Goal: Task Accomplishment & Management: Complete application form

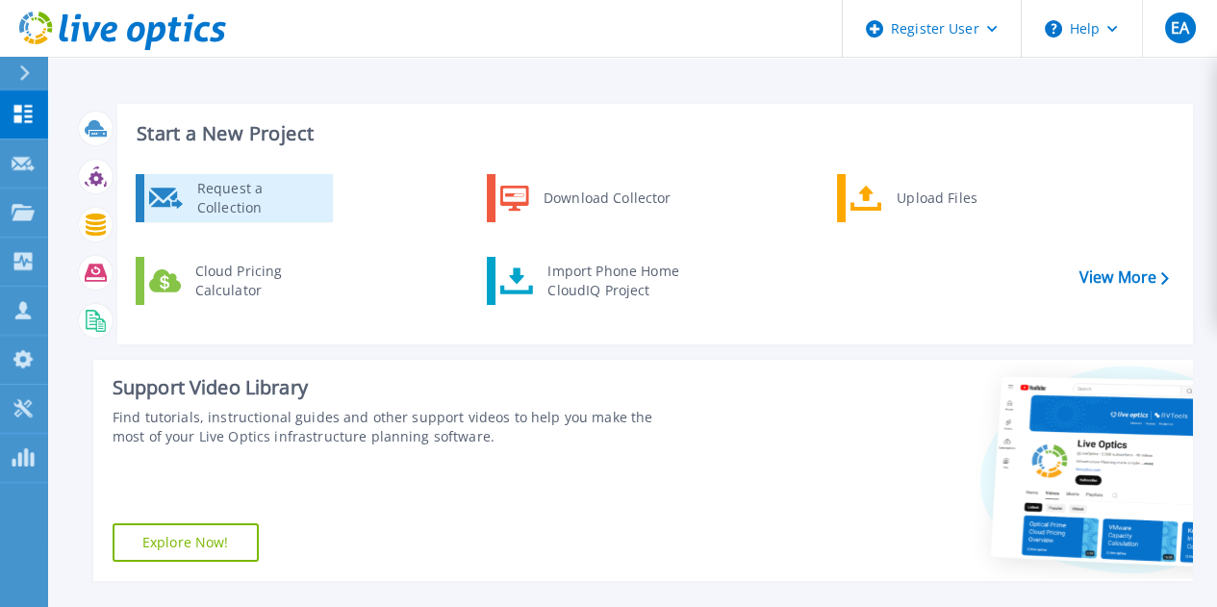
click at [202, 198] on div "Request a Collection" at bounding box center [258, 198] width 140 height 38
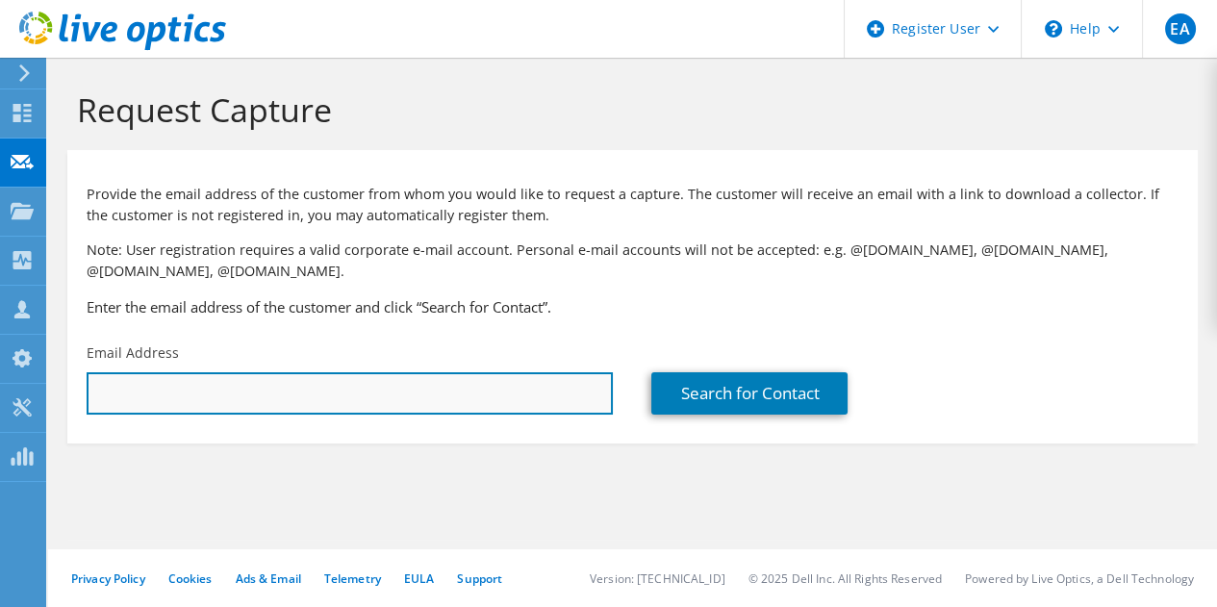
click at [361, 384] on input "text" at bounding box center [350, 393] width 526 height 42
paste input "[PERSON_NAME][EMAIL_ADDRESS][PERSON_NAME][DOMAIN_NAME]"
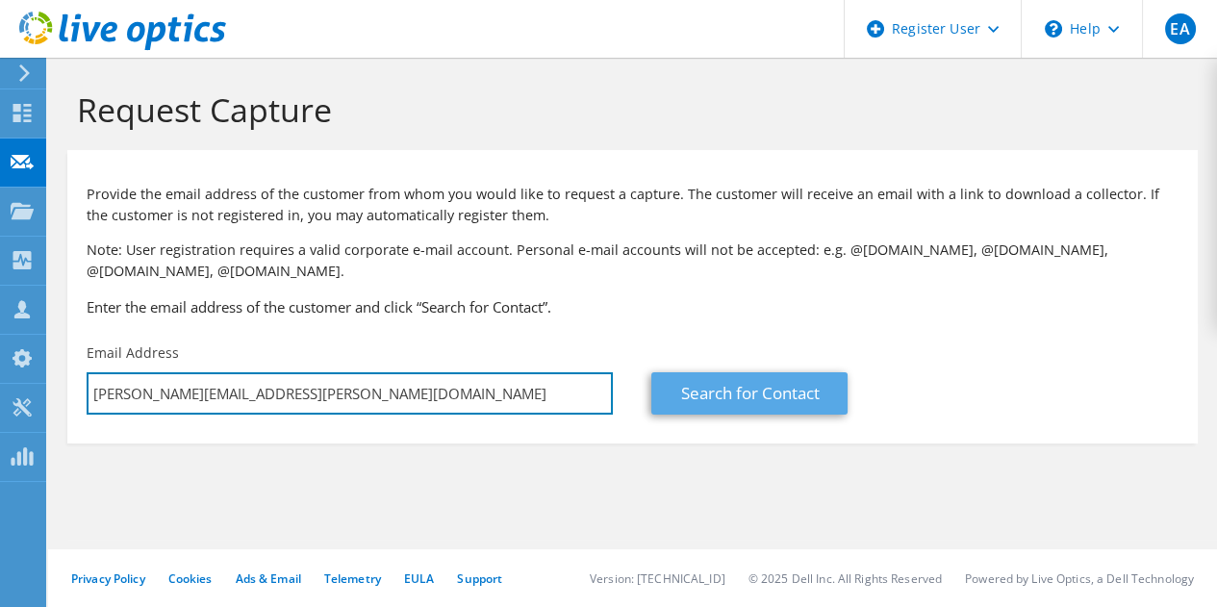
type input "[PERSON_NAME][EMAIL_ADDRESS][PERSON_NAME][DOMAIN_NAME]"
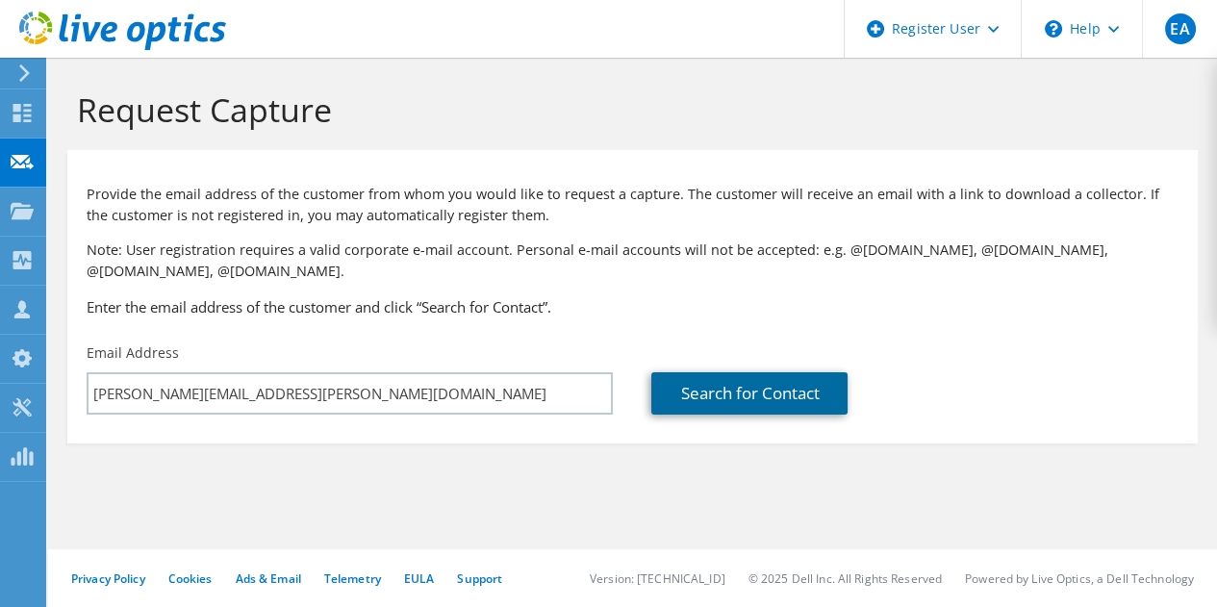
click at [737, 403] on link "Search for Contact" at bounding box center [749, 393] width 196 height 42
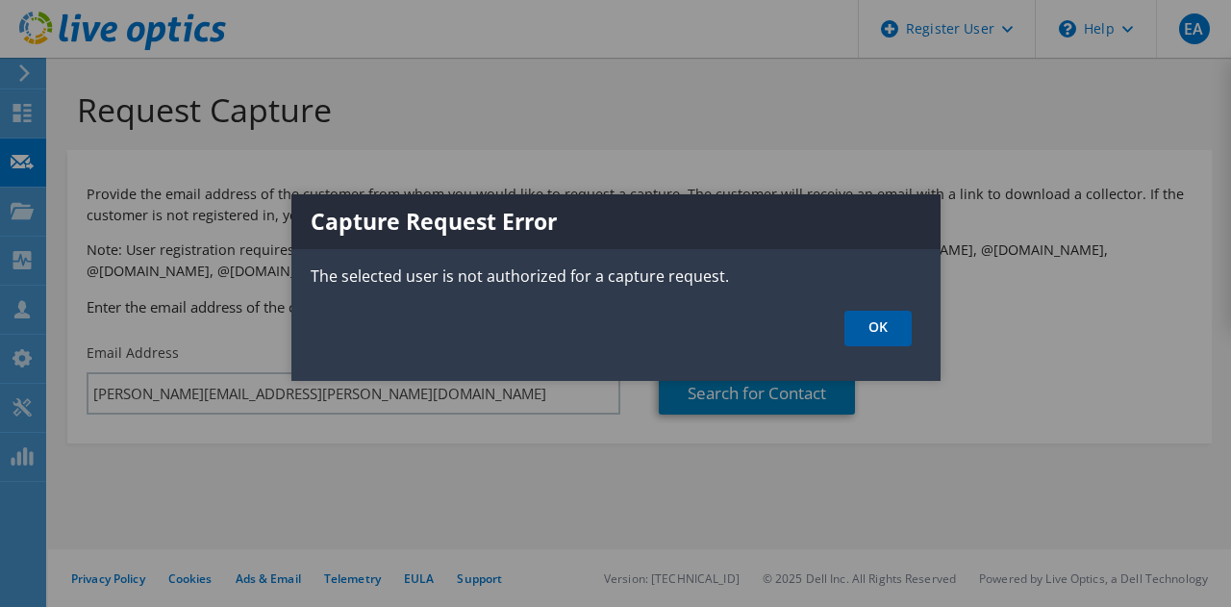
click at [891, 330] on link "OK" at bounding box center [878, 329] width 67 height 36
